Goal: Task Accomplishment & Management: Use online tool/utility

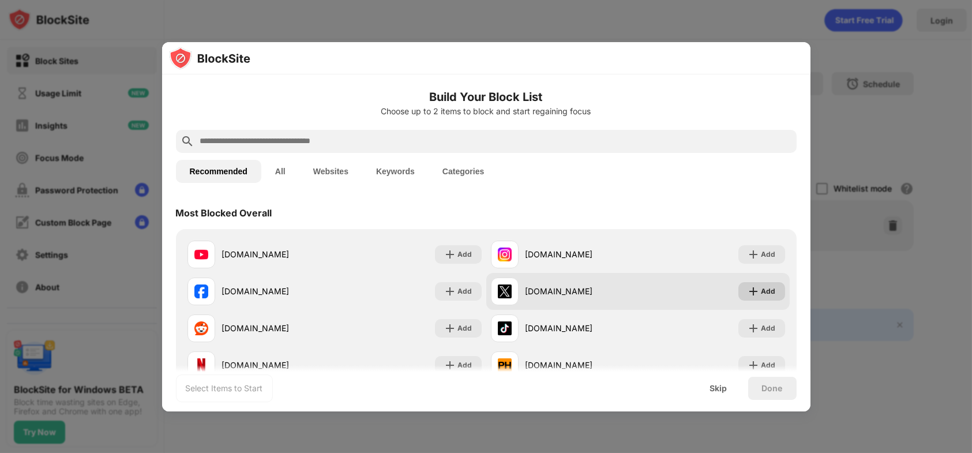
click at [761, 292] on div "Add" at bounding box center [768, 291] width 14 height 12
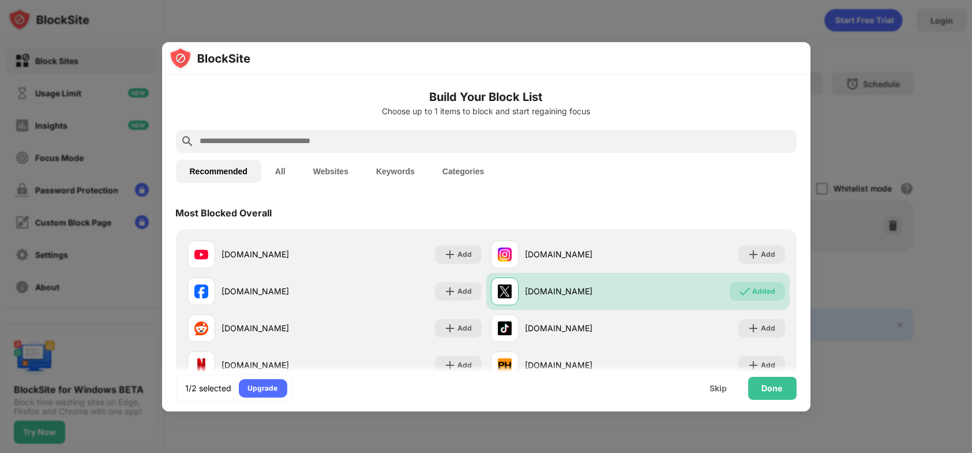
scroll to position [58, 0]
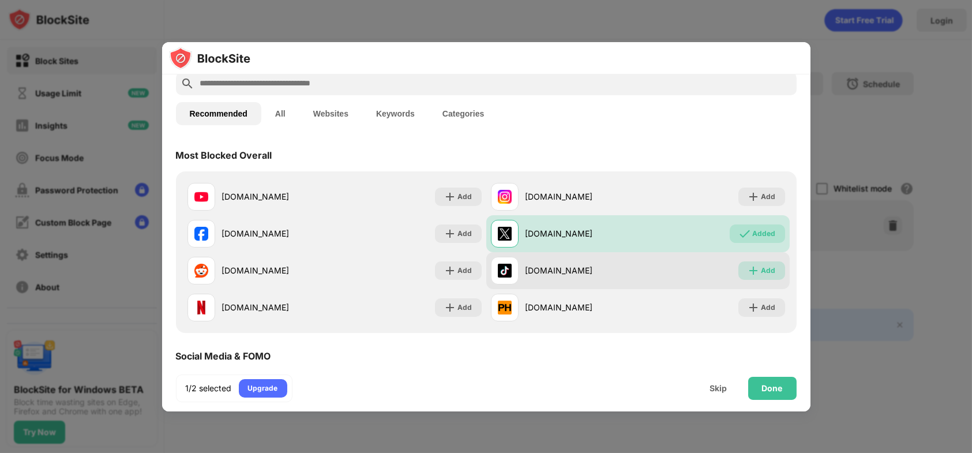
click at [761, 272] on div "Add" at bounding box center [768, 271] width 14 height 12
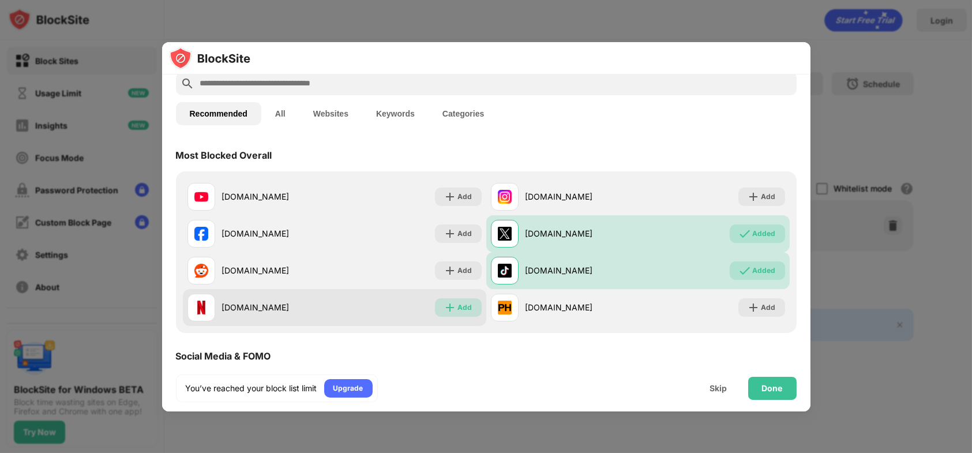
click at [451, 310] on img at bounding box center [450, 308] width 12 height 12
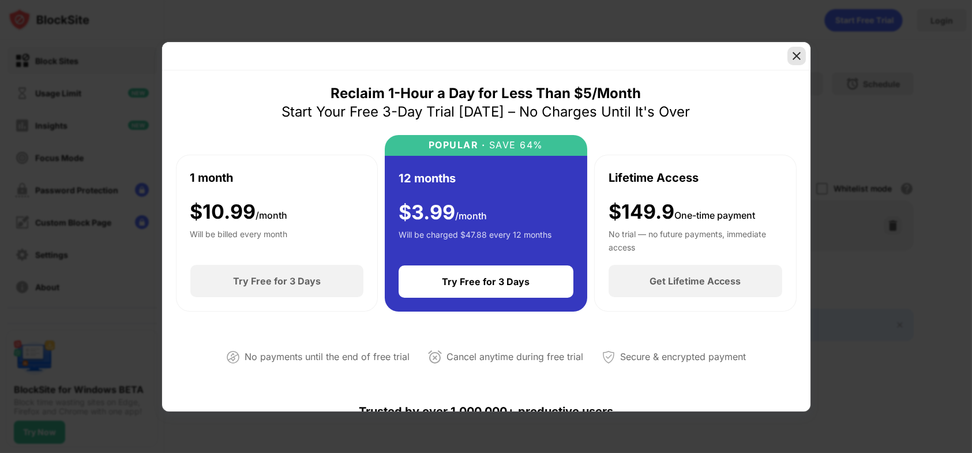
click at [795, 58] on img at bounding box center [797, 56] width 12 height 12
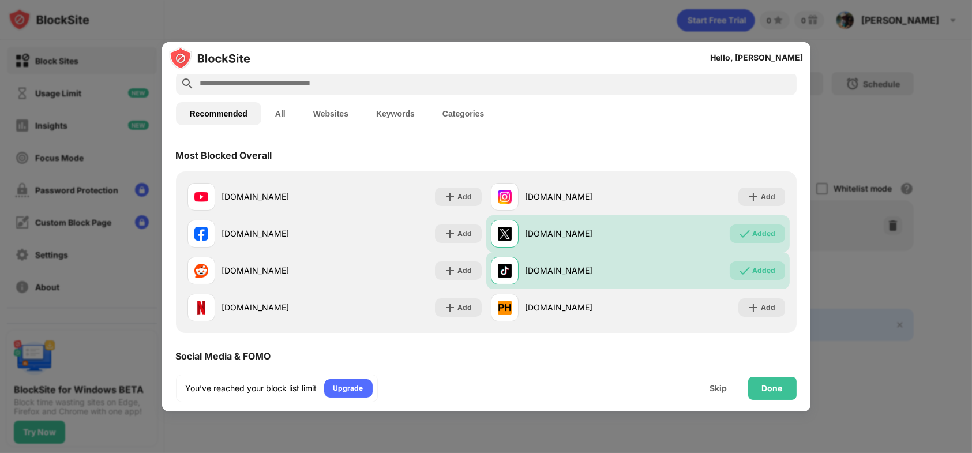
click at [306, 82] on input "text" at bounding box center [495, 84] width 593 height 14
paste input "**********"
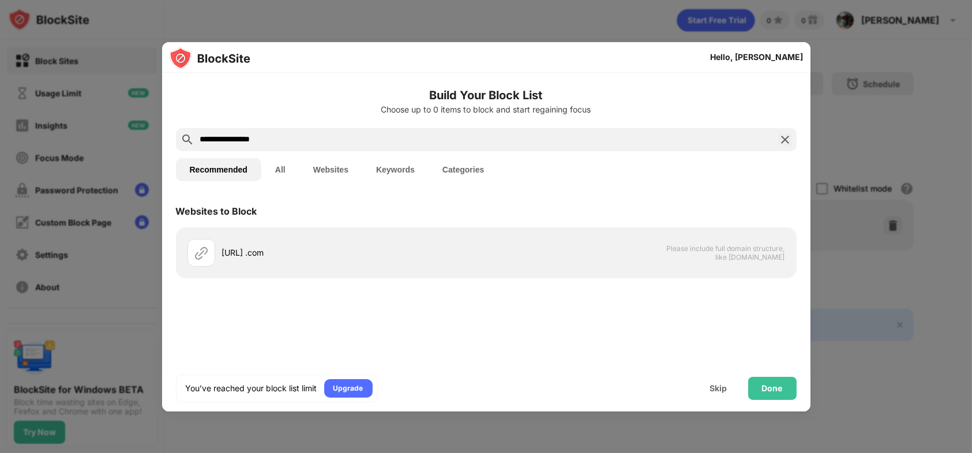
click at [243, 138] on input "**********" at bounding box center [486, 140] width 574 height 14
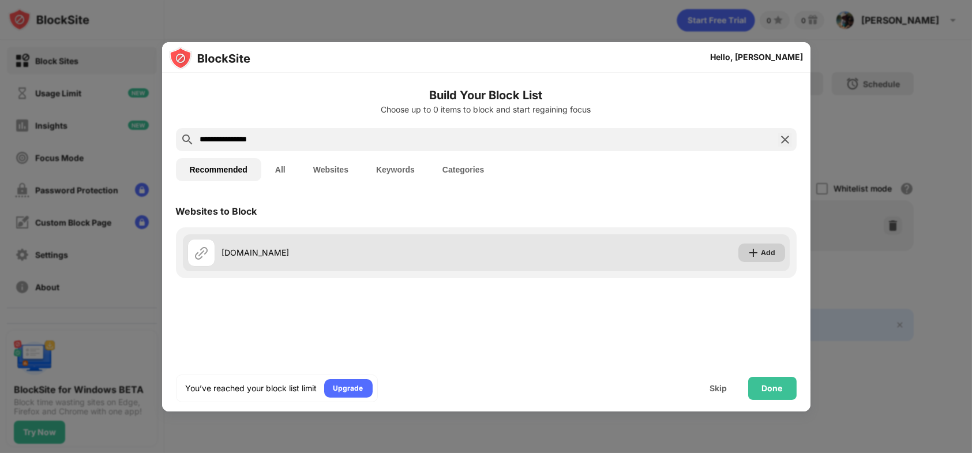
type input "**********"
click at [766, 257] on div "Add" at bounding box center [768, 253] width 14 height 12
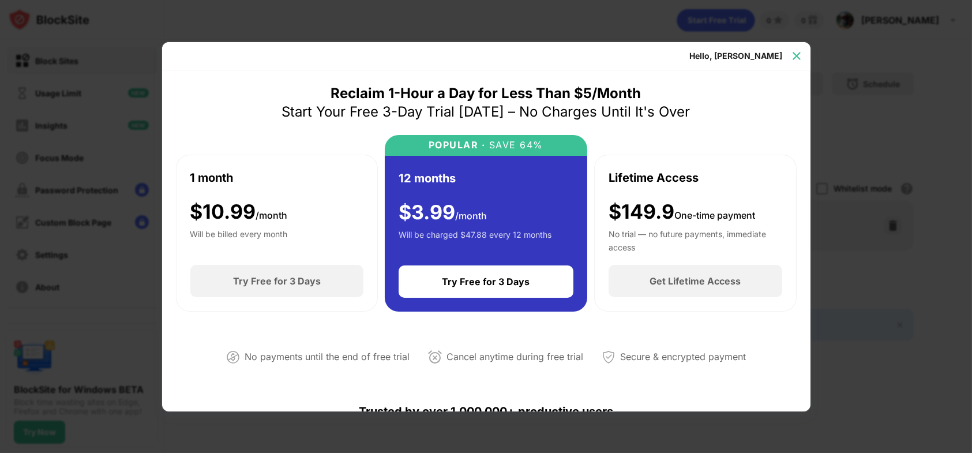
click at [799, 53] on img at bounding box center [797, 56] width 12 height 12
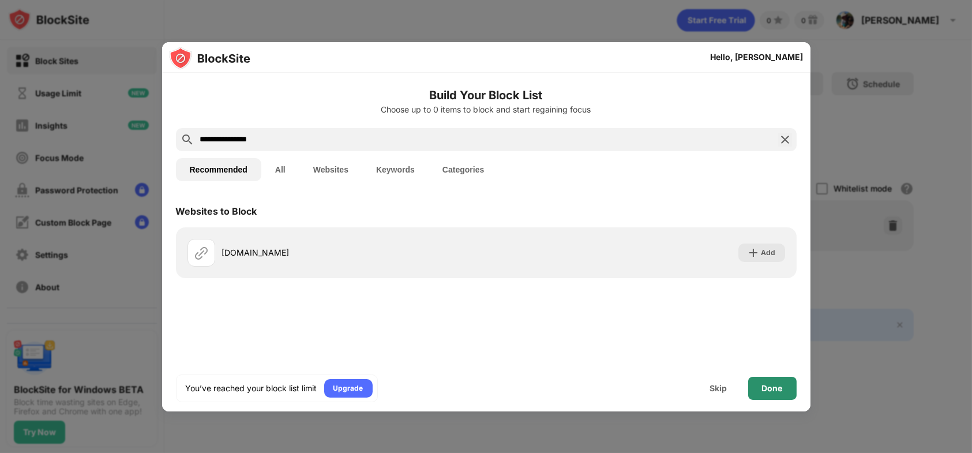
click at [774, 387] on div "Done" at bounding box center [772, 387] width 21 height 9
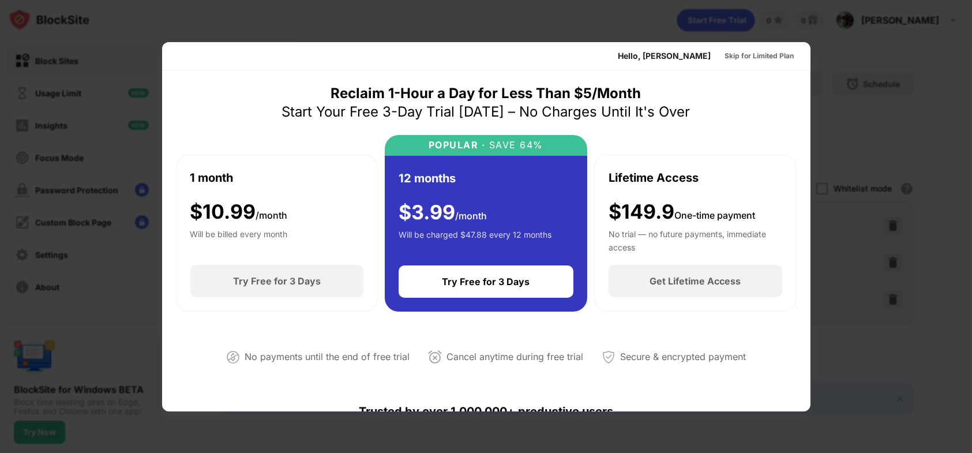
click at [535, 8] on div at bounding box center [486, 226] width 972 height 453
click at [744, 57] on div "Skip for Limited Plan" at bounding box center [759, 56] width 69 height 12
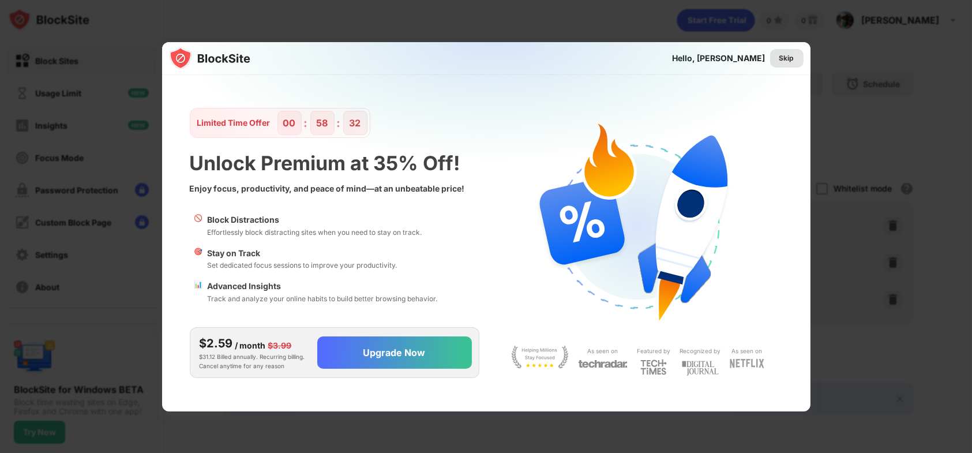
click at [787, 57] on div "Skip" at bounding box center [786, 58] width 15 height 12
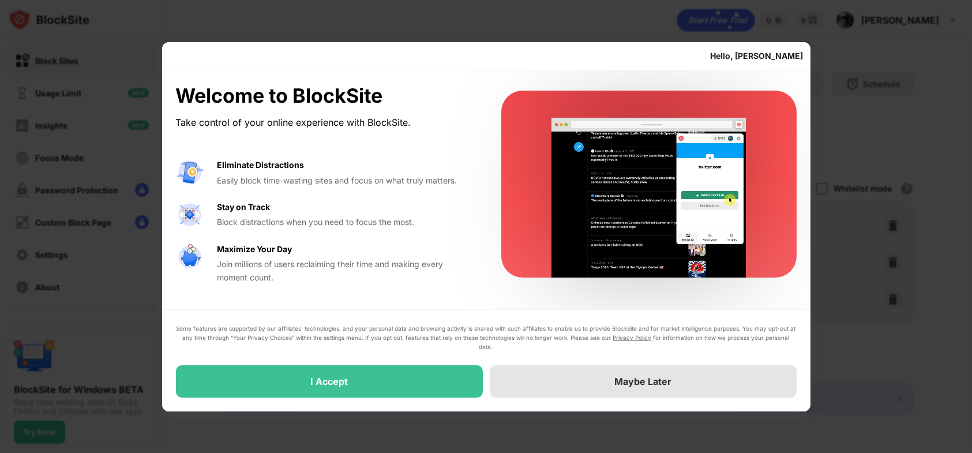
click at [587, 381] on div "Maybe Later" at bounding box center [643, 381] width 307 height 32
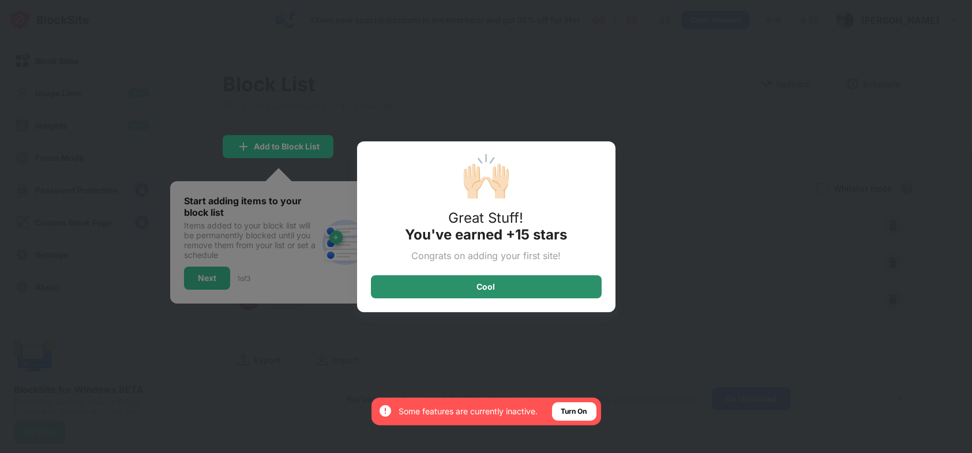
click at [520, 285] on div "Cool" at bounding box center [486, 286] width 231 height 23
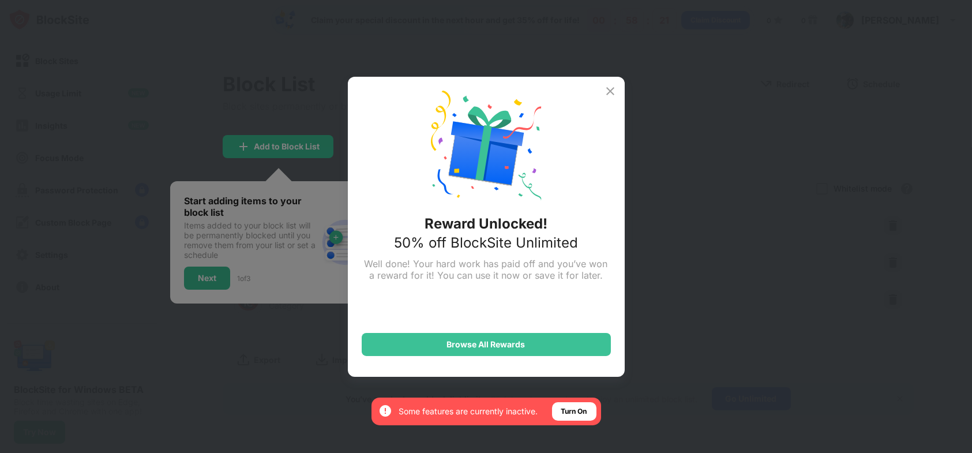
click at [610, 87] on img at bounding box center [610, 91] width 14 height 14
